Goal: Transaction & Acquisition: Purchase product/service

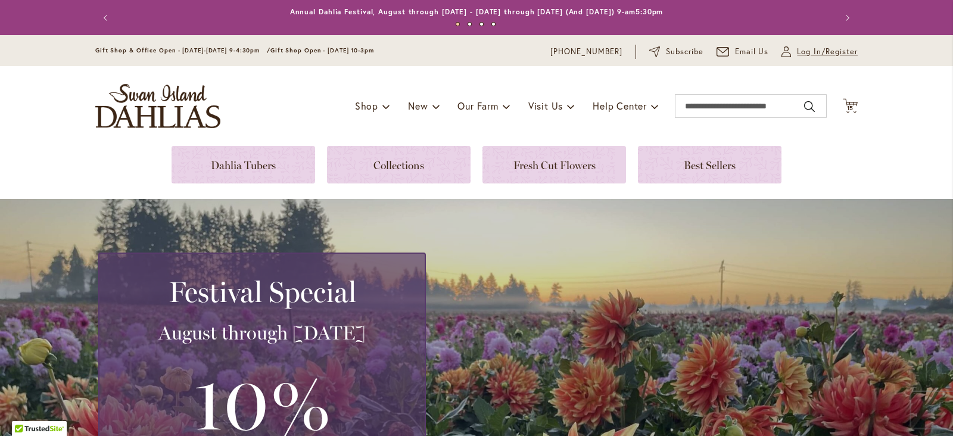
click at [801, 55] on span "Log In/Register" at bounding box center [827, 52] width 61 height 12
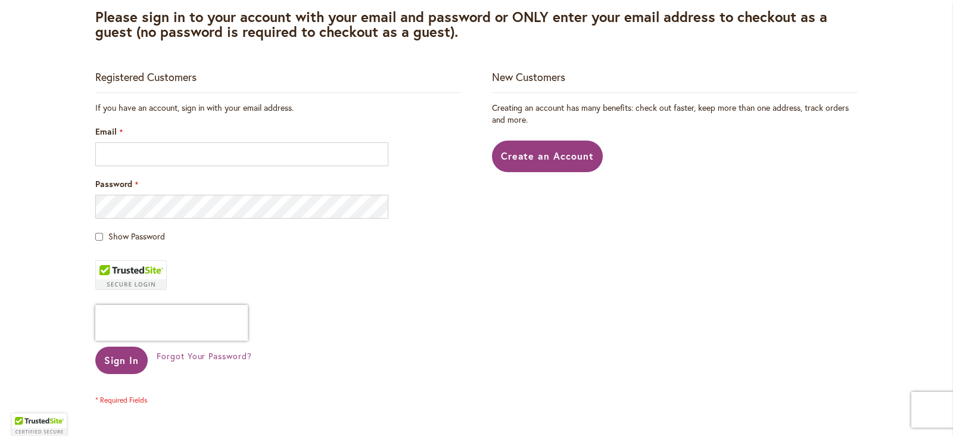
scroll to position [223, 0]
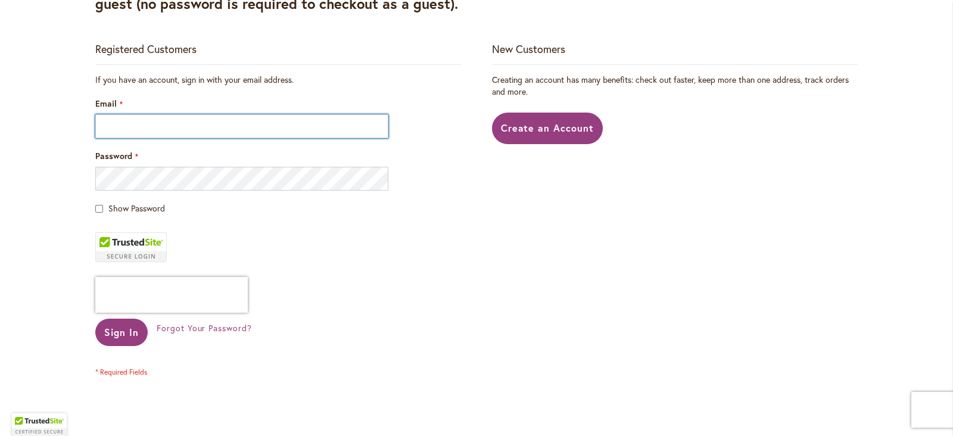
click at [205, 126] on input "Email" at bounding box center [241, 126] width 293 height 24
type input "**********"
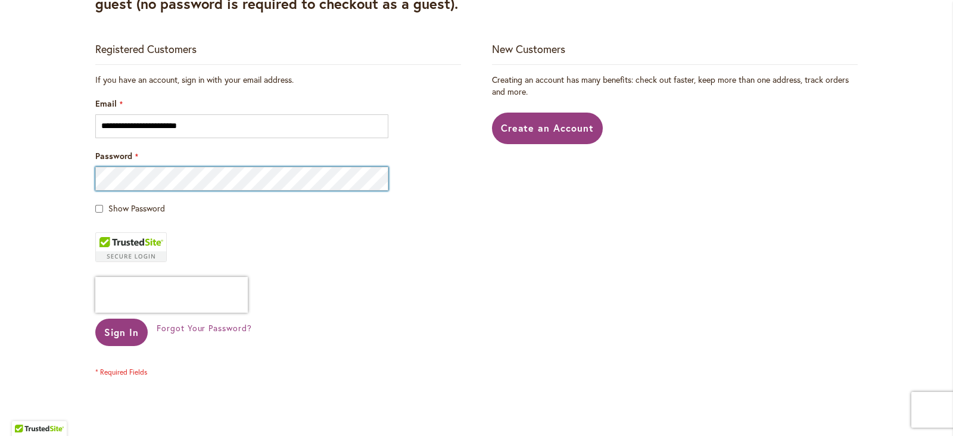
click at [95, 319] on button "Sign In" at bounding box center [121, 332] width 52 height 27
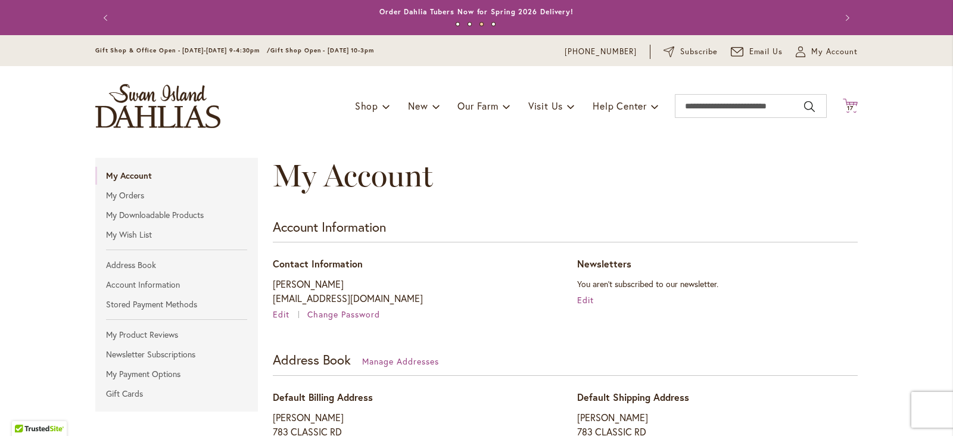
click at [851, 107] on div "Toggle Nav Shop Dahlia Tubers Collections Fresh Cut Dahlias Gardening Supplies …" at bounding box center [476, 106] width 786 height 80
click at [846, 100] on icon "Cart .cls-1 { fill: #231f20; }" at bounding box center [849, 105] width 15 height 15
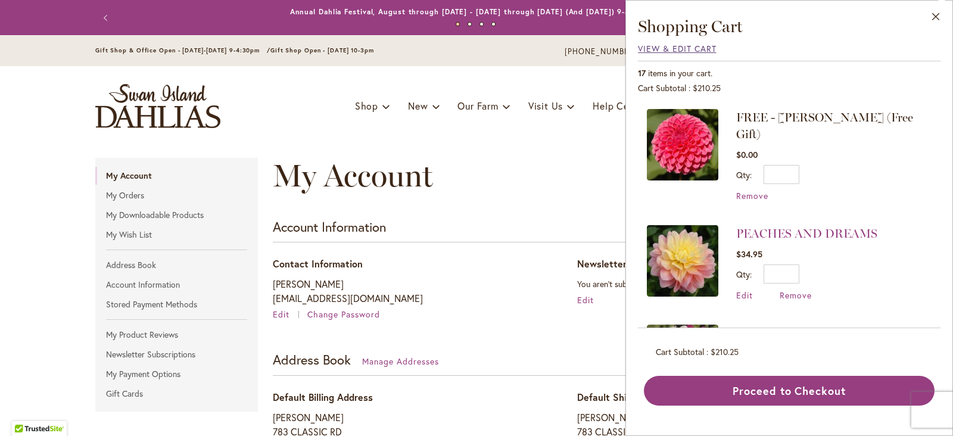
click at [689, 49] on span "View & Edit Cart" at bounding box center [677, 48] width 79 height 11
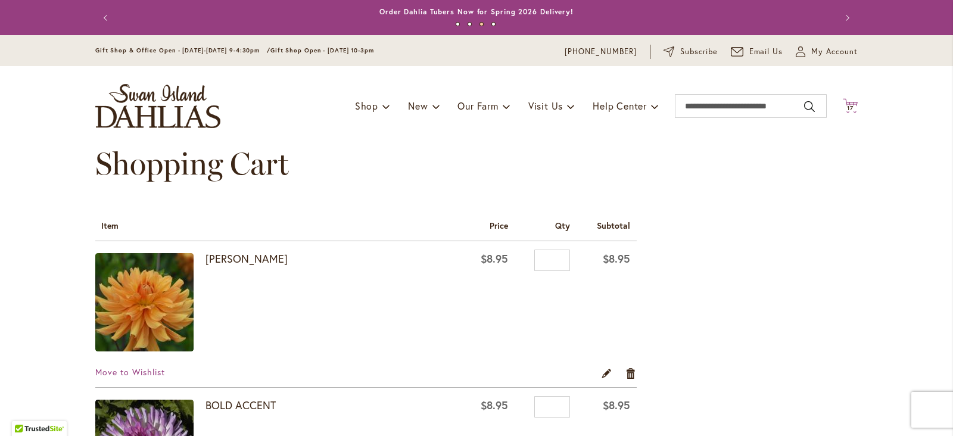
click at [844, 103] on icon at bounding box center [849, 105] width 15 height 14
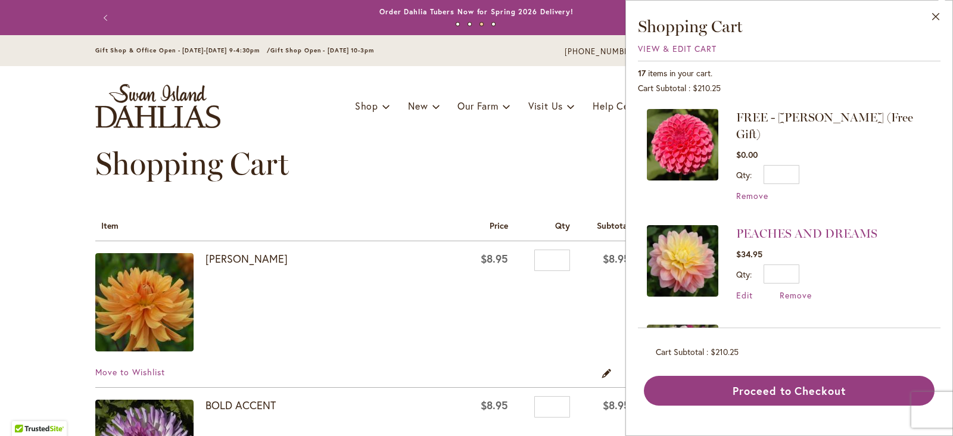
click at [569, 138] on div "Toggle Nav Shop Dahlia Tubers Collections Fresh Cut Dahlias Gardening Supplies …" at bounding box center [476, 106] width 786 height 80
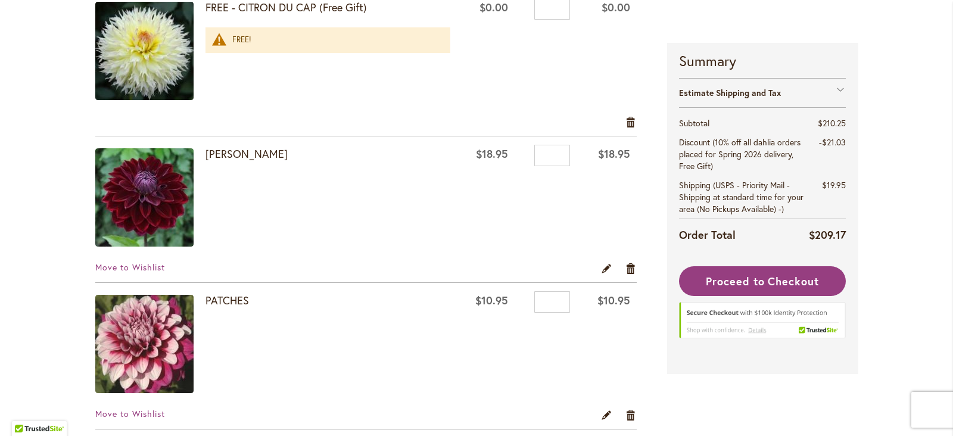
scroll to position [2232, 0]
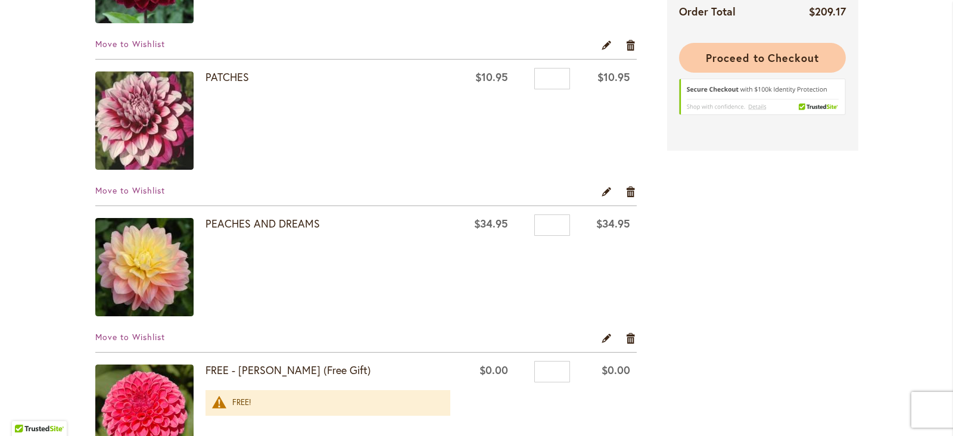
click at [773, 63] on span "Proceed to Checkout" at bounding box center [762, 58] width 113 height 14
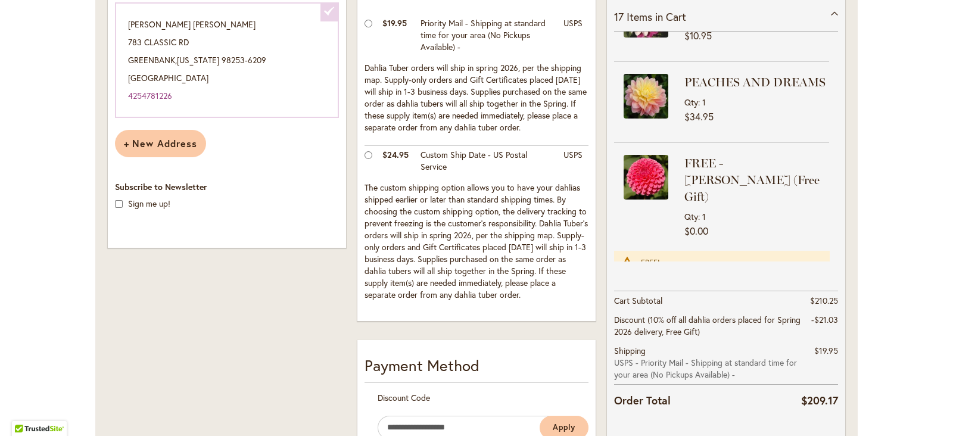
scroll to position [447, 0]
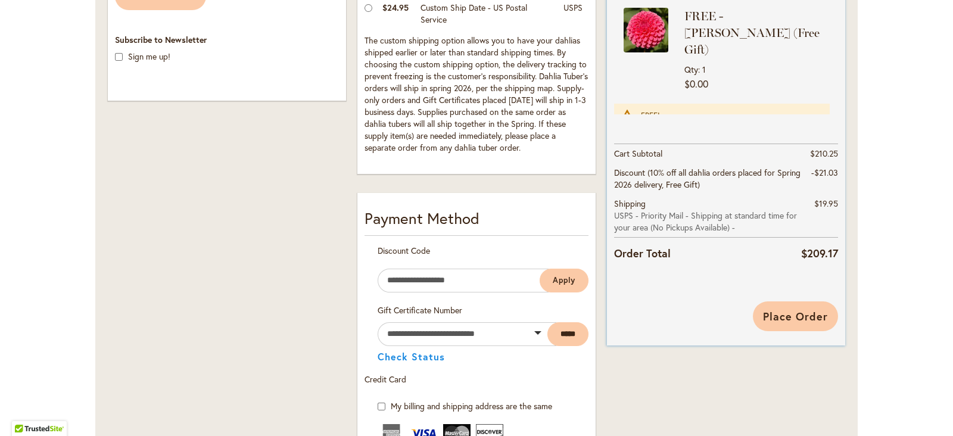
click at [818, 314] on span "Place Order" at bounding box center [795, 316] width 65 height 14
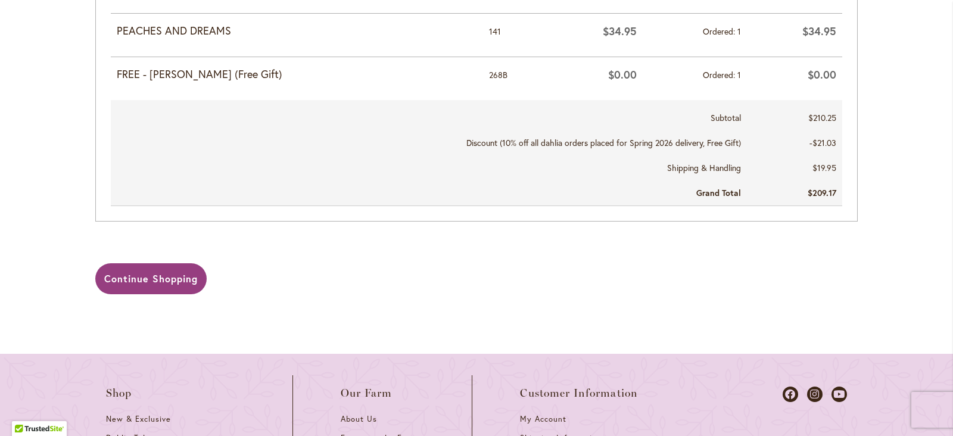
scroll to position [1265, 0]
